Goal: Task Accomplishment & Management: Manage account settings

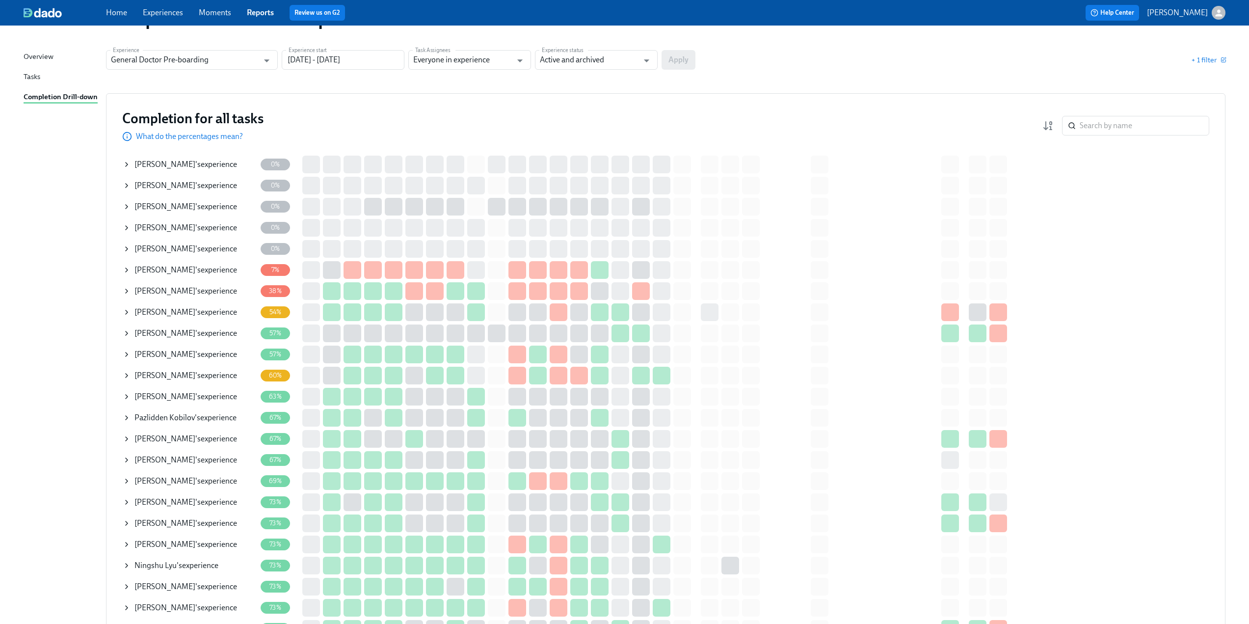
scroll to position [49, 0]
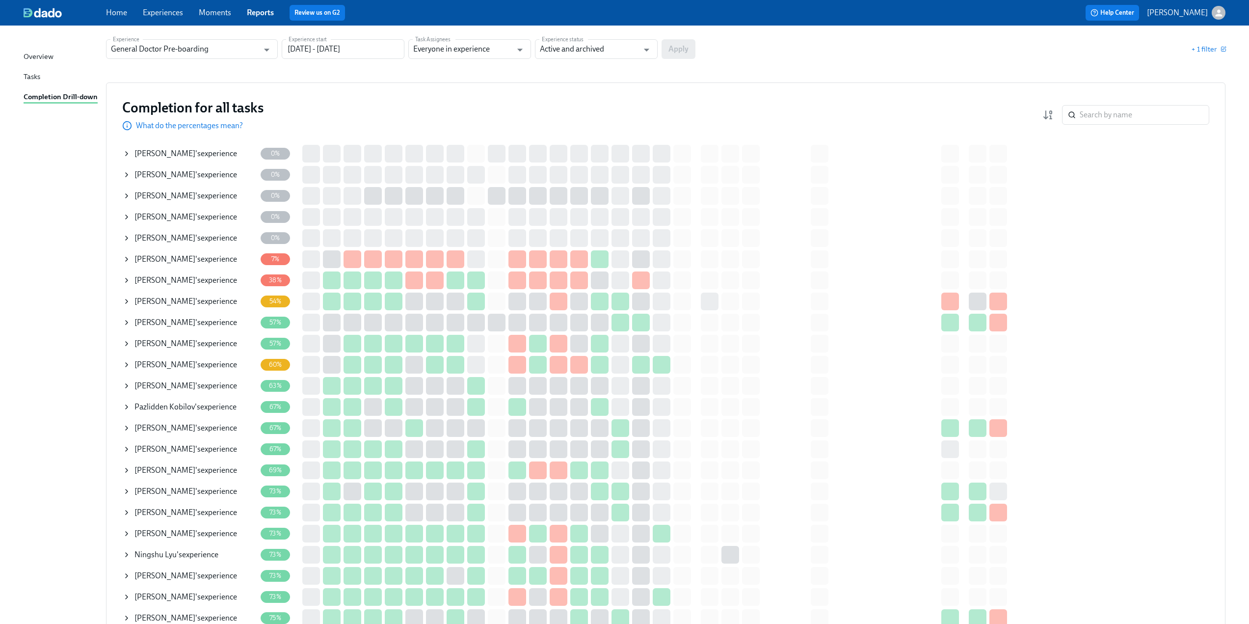
click at [126, 156] on icon at bounding box center [127, 154] width 8 height 8
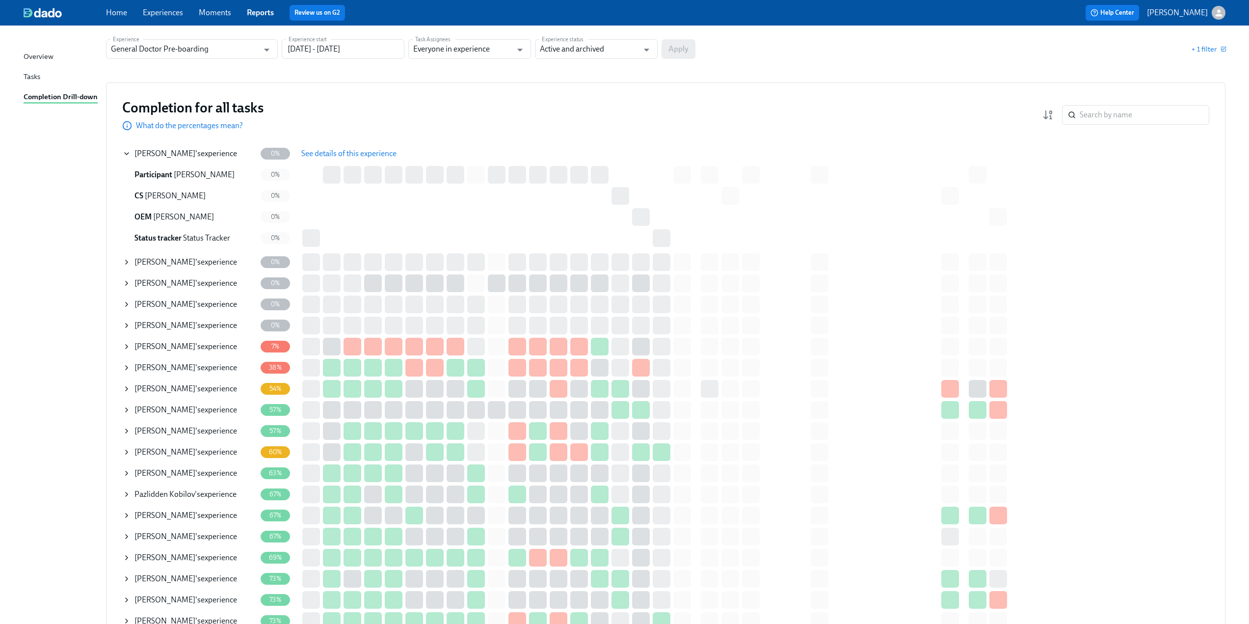
click at [336, 154] on span "See details of this experience" at bounding box center [348, 154] width 95 height 10
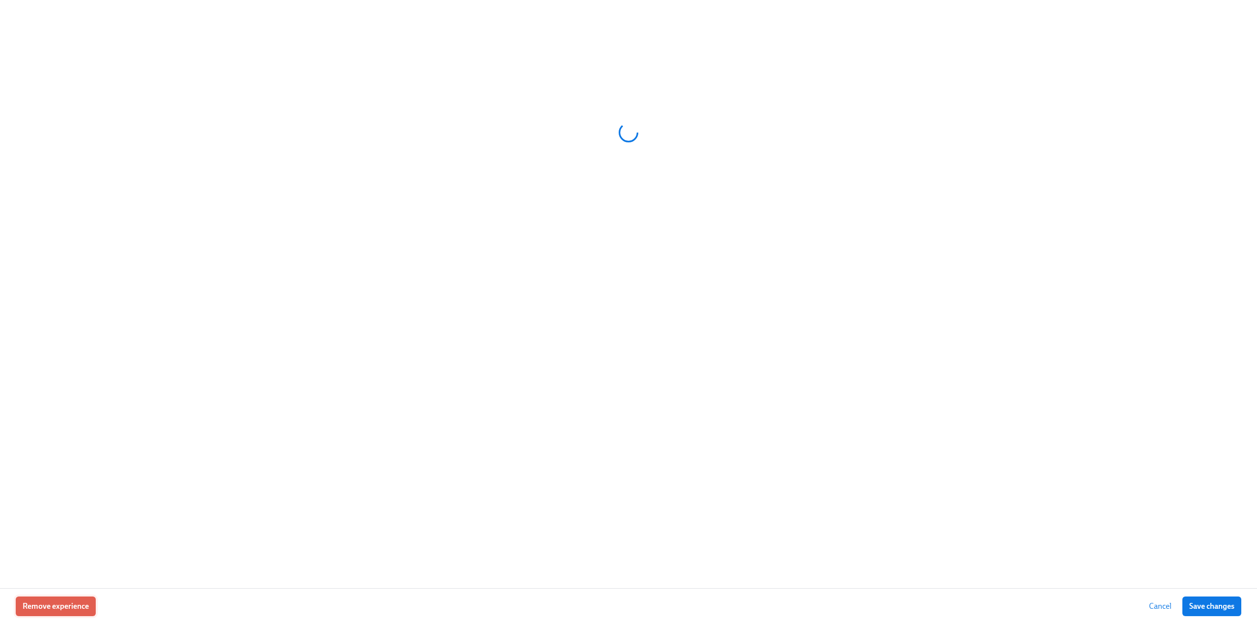
click at [76, 612] on button "Remove experience" at bounding box center [56, 606] width 80 height 20
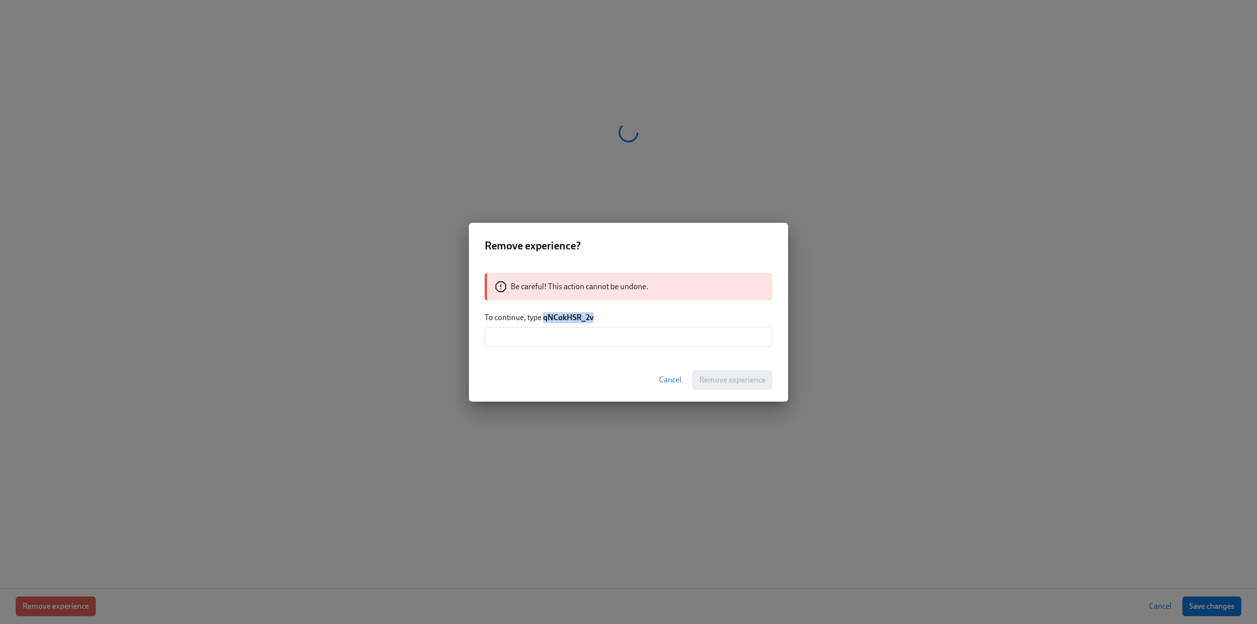
drag, startPoint x: 544, startPoint y: 317, endPoint x: 600, endPoint y: 318, distance: 56.0
click at [600, 318] on p "To continue, type qNCokHSR_2v" at bounding box center [629, 317] width 288 height 11
copy strong "qNCokHSR_2v"
click at [510, 331] on input "text" at bounding box center [629, 337] width 288 height 20
paste input "qNCokHSR_2v"
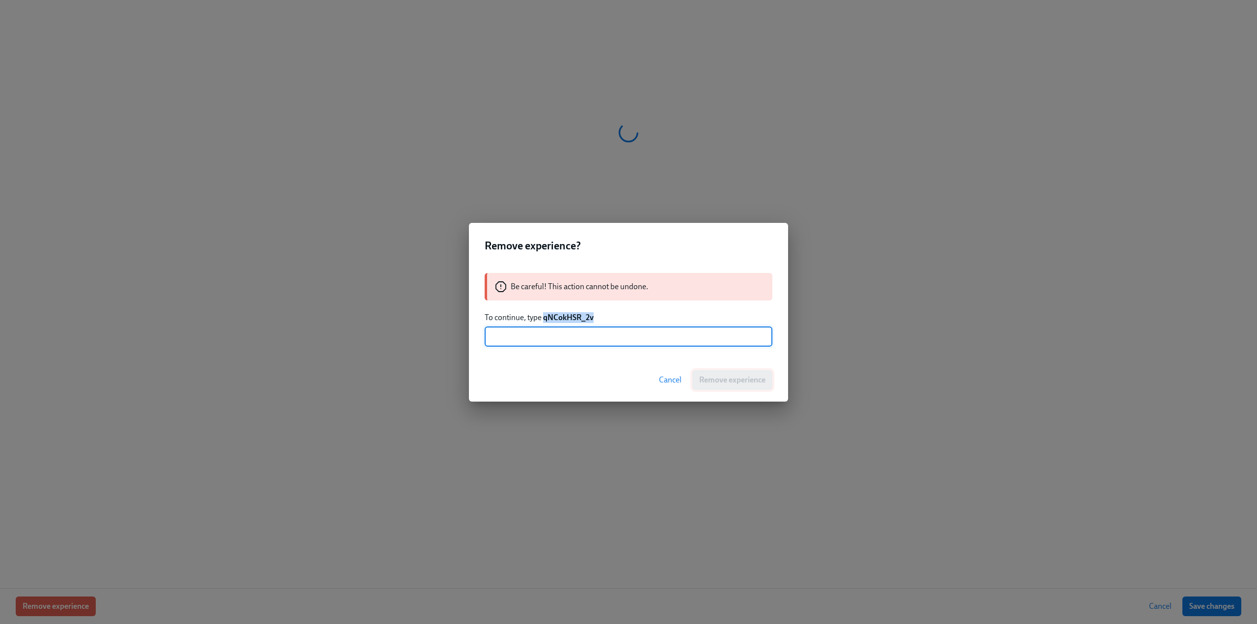
type input "qNCokHSR_2v"
click at [730, 385] on button "Remove experience" at bounding box center [732, 380] width 80 height 20
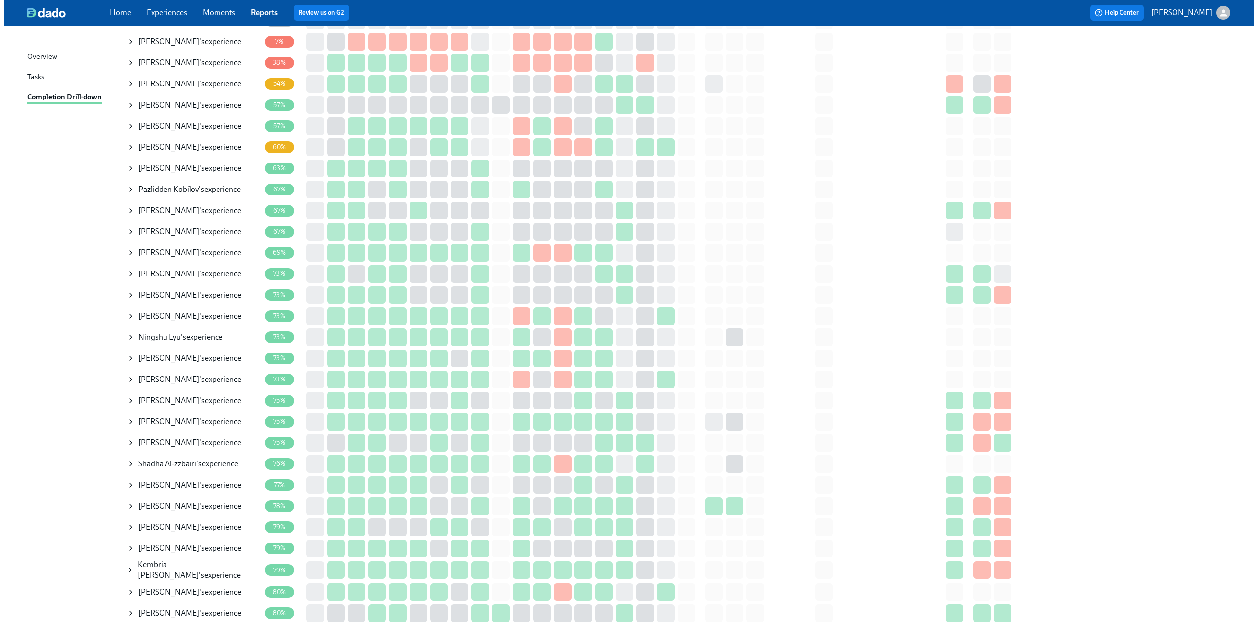
scroll to position [295, 0]
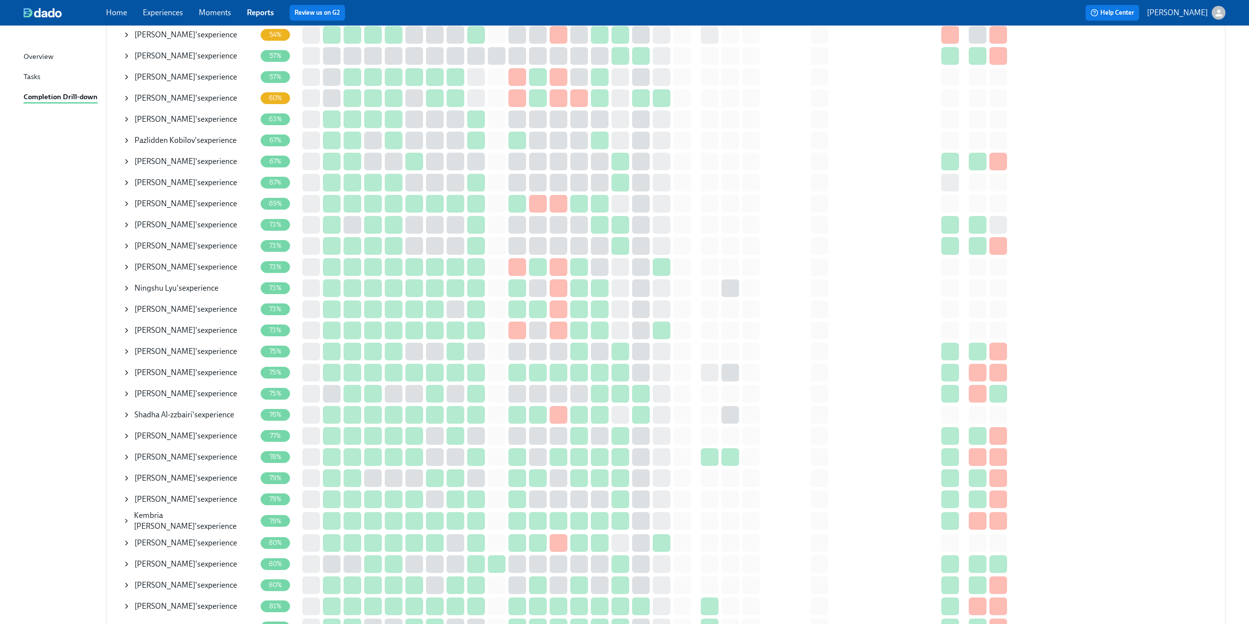
click at [157, 540] on span "Taylor Cogshell" at bounding box center [165, 542] width 61 height 9
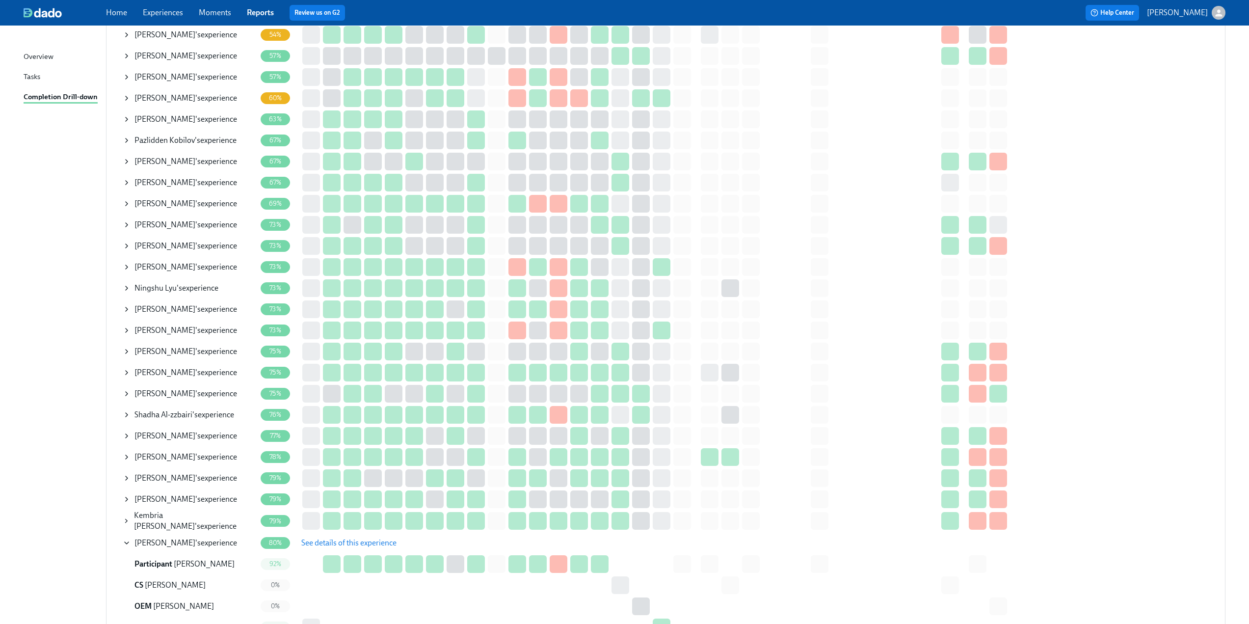
click at [328, 541] on span "See details of this experience" at bounding box center [348, 543] width 95 height 10
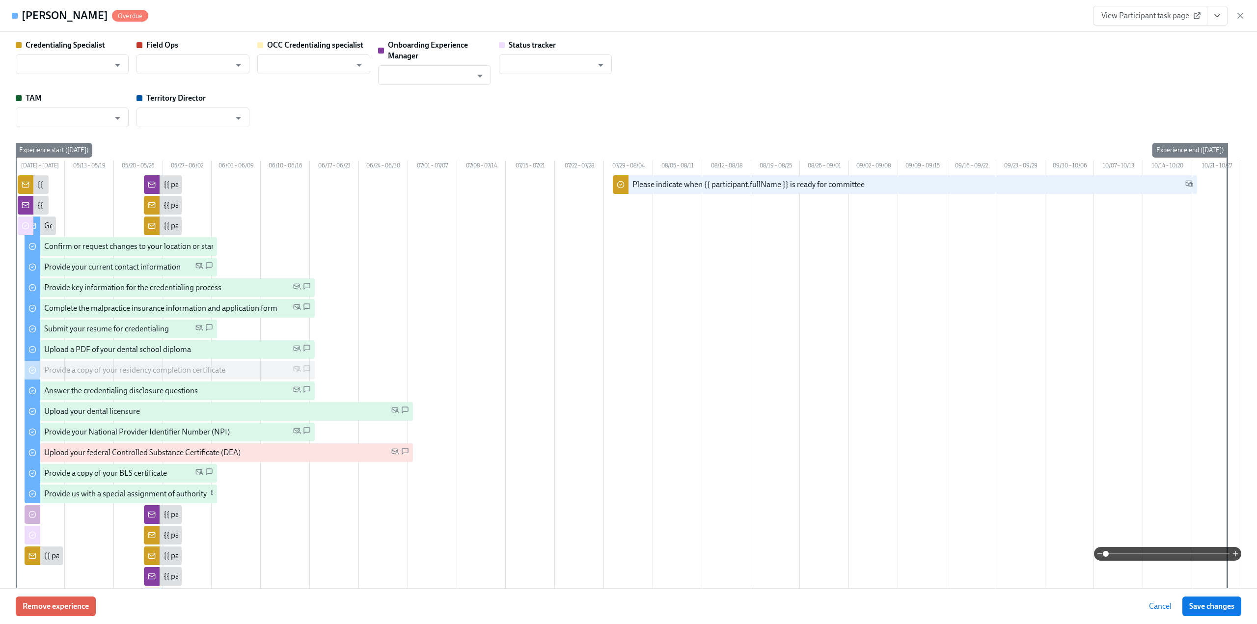
type input "[PERSON_NAME]"
type input "Megan Biggins"
type input "Tobie Sheperd"
type input "Status Tracker"
type input "Barbara Cutts"
